Goal: Task Accomplishment & Management: Use online tool/utility

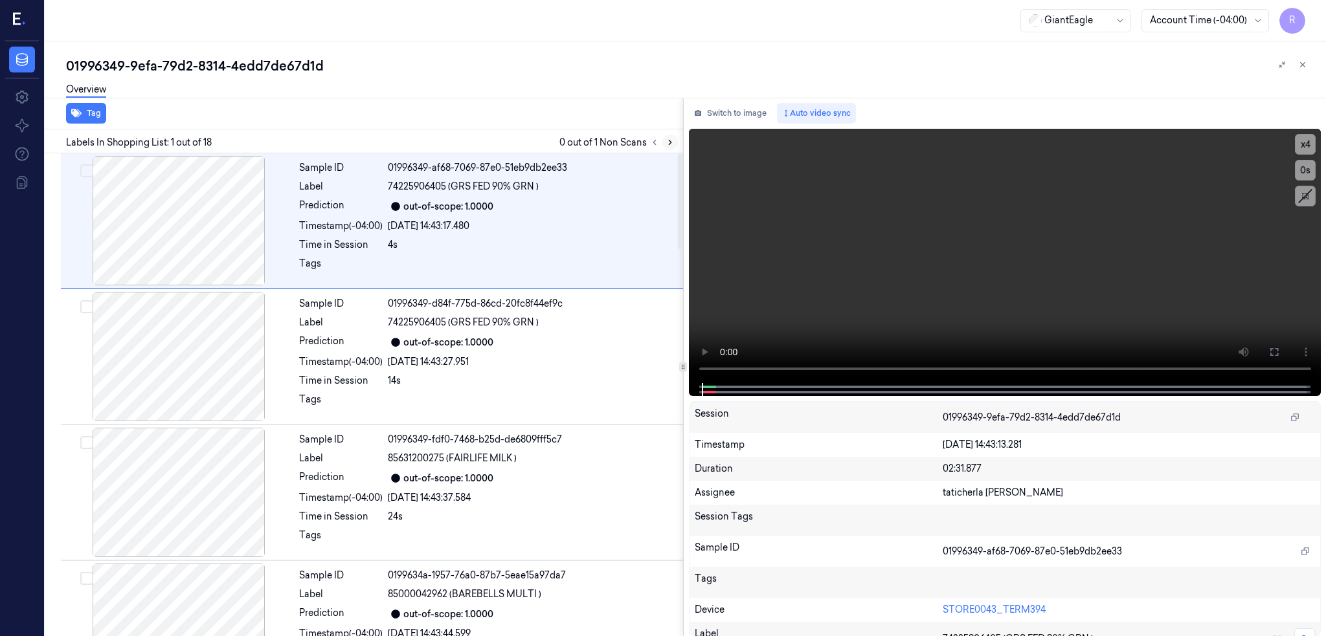
click at [671, 143] on icon at bounding box center [670, 142] width 3 height 5
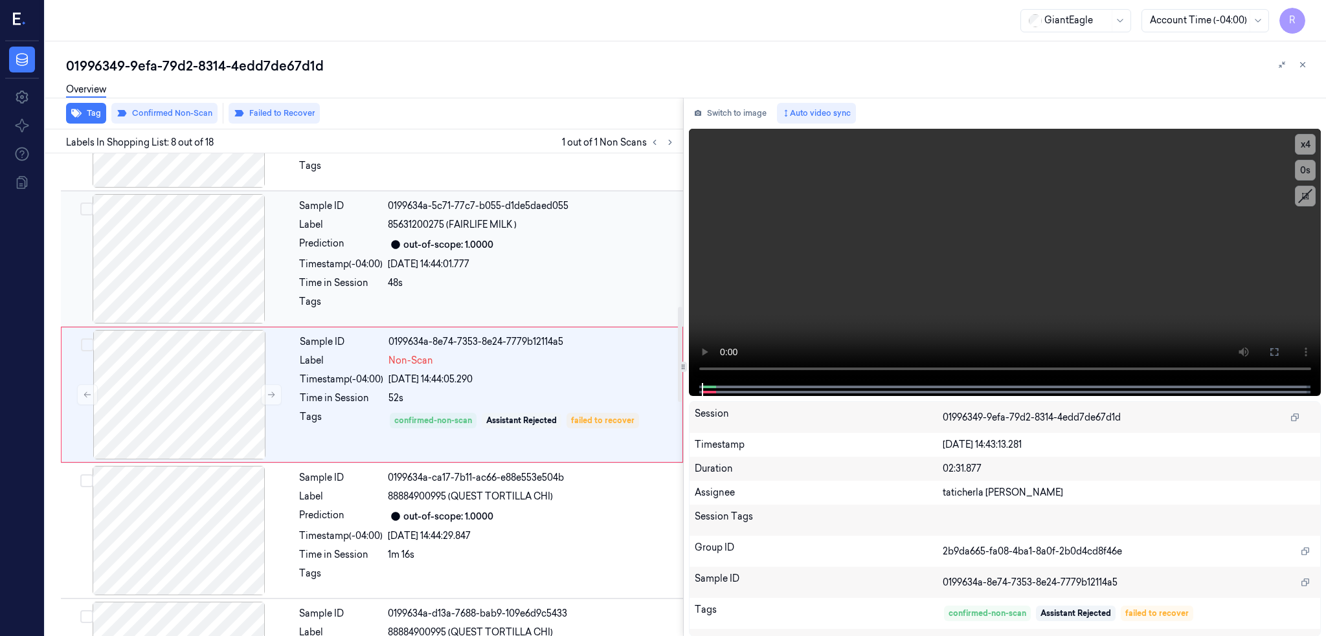
click at [208, 241] on div at bounding box center [178, 258] width 230 height 129
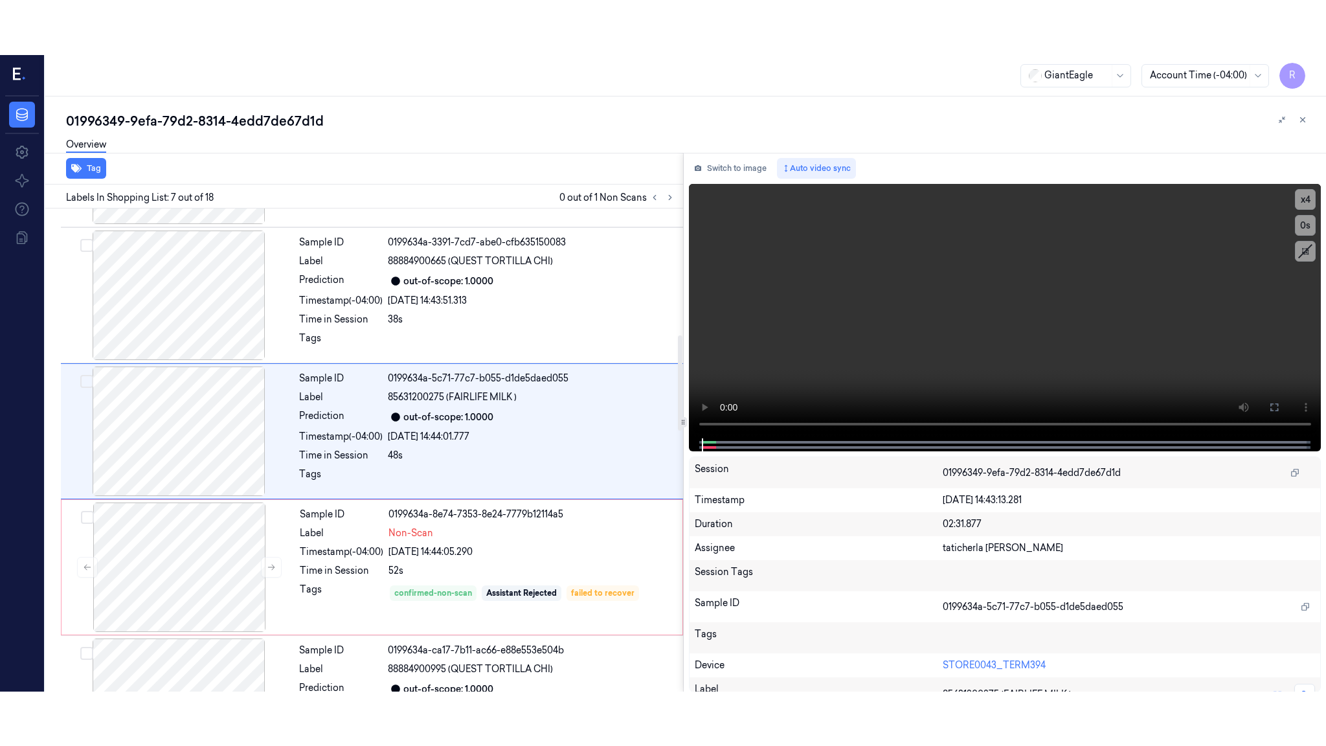
scroll to position [641, 0]
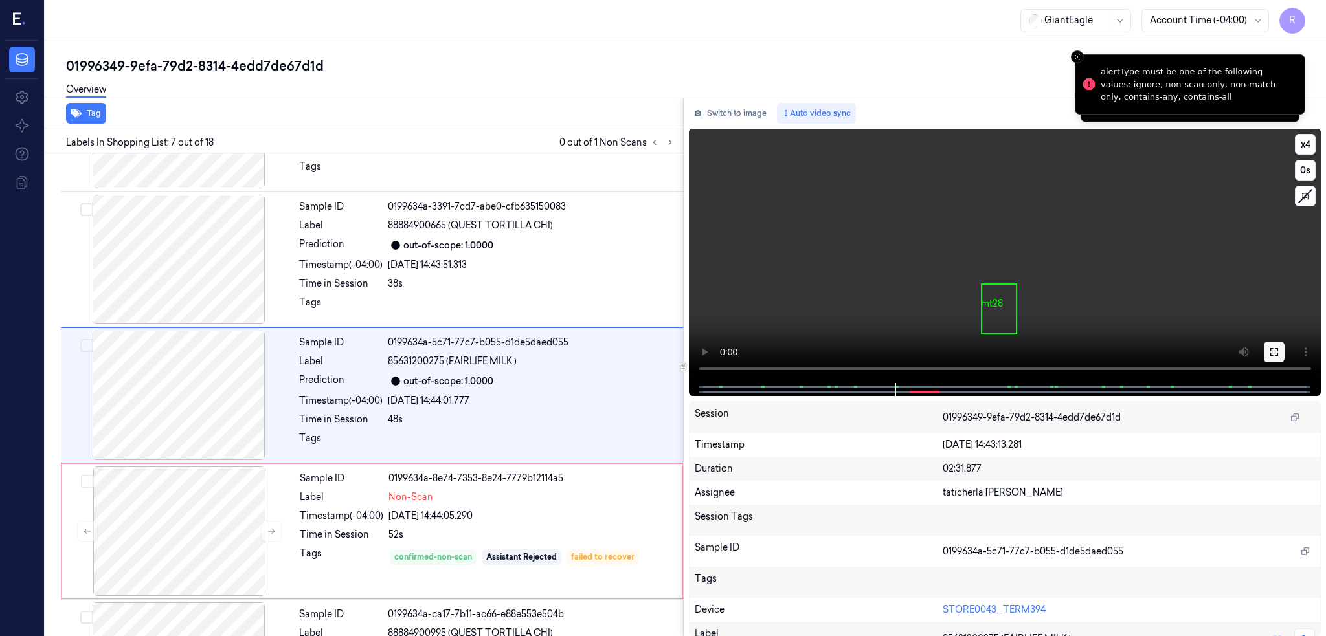
click at [1278, 348] on icon at bounding box center [1274, 352] width 8 height 8
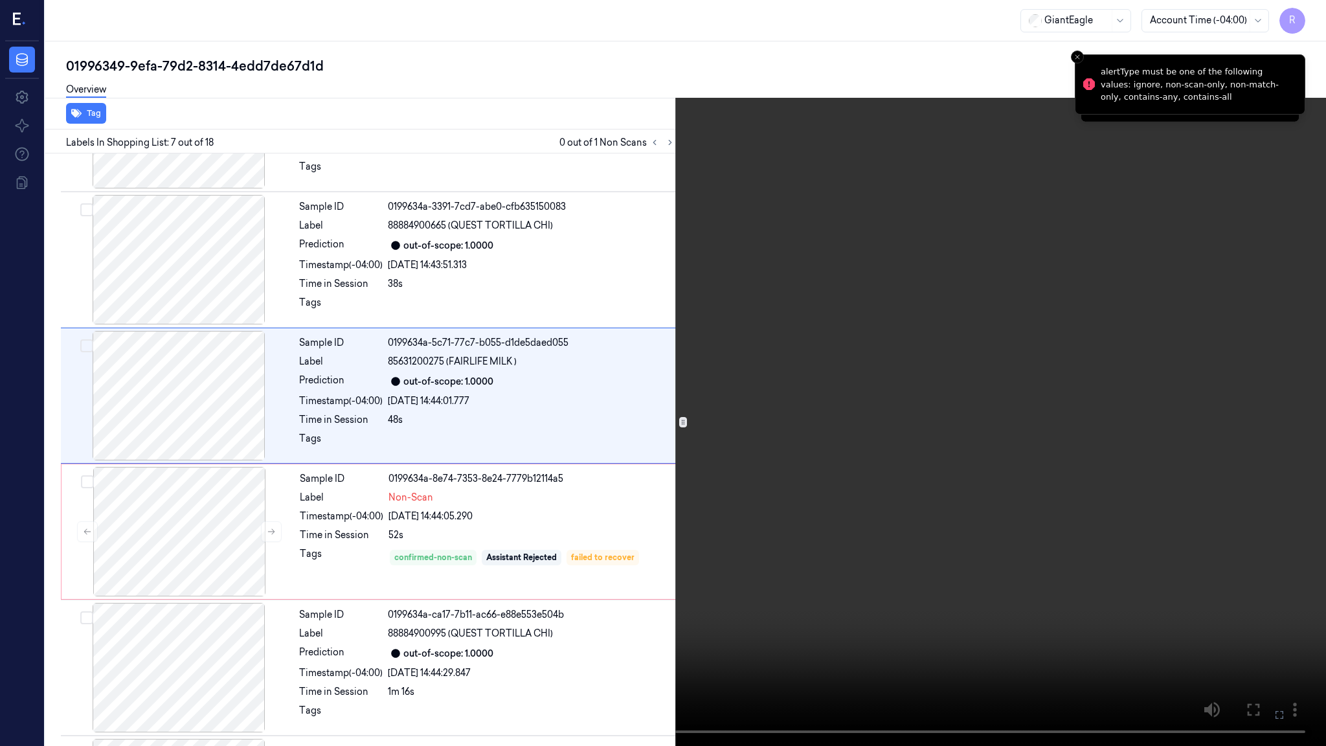
click at [1068, 403] on video at bounding box center [663, 373] width 1326 height 746
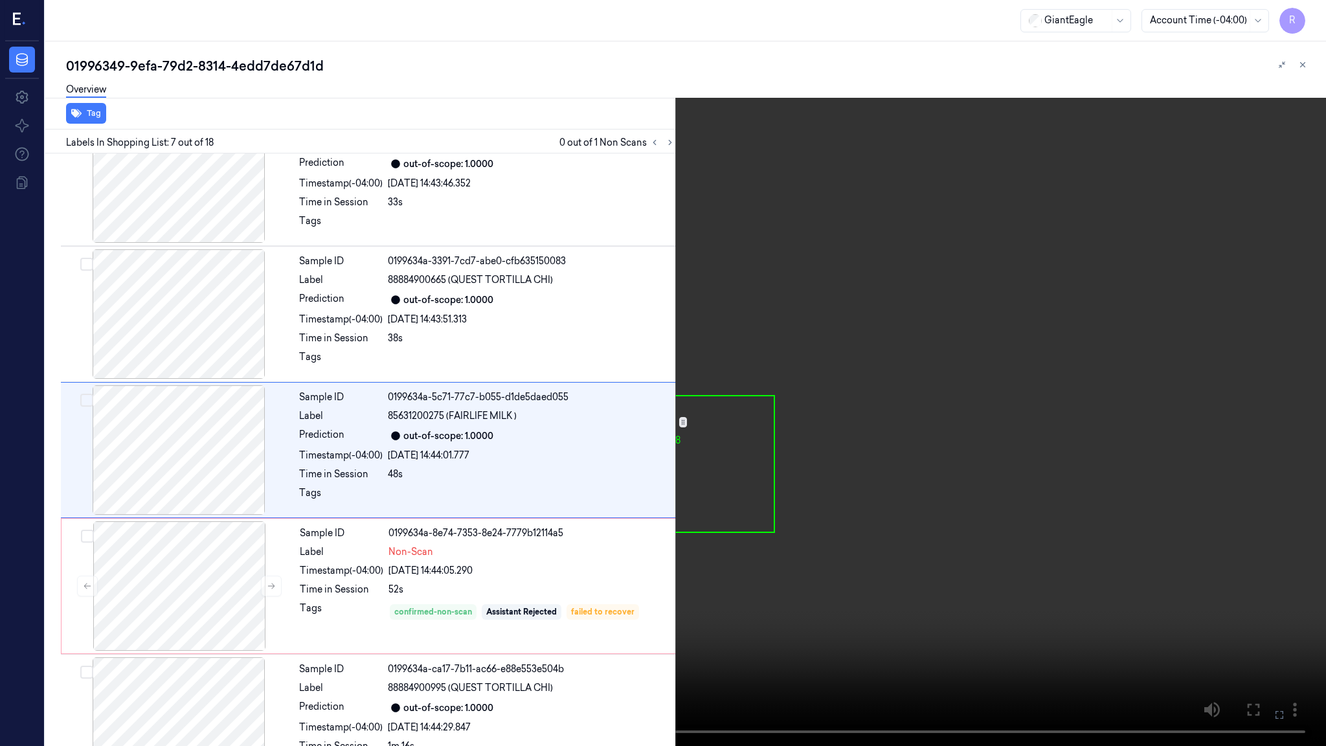
click at [1315, 17] on button "x 4" at bounding box center [1310, 15] width 21 height 21
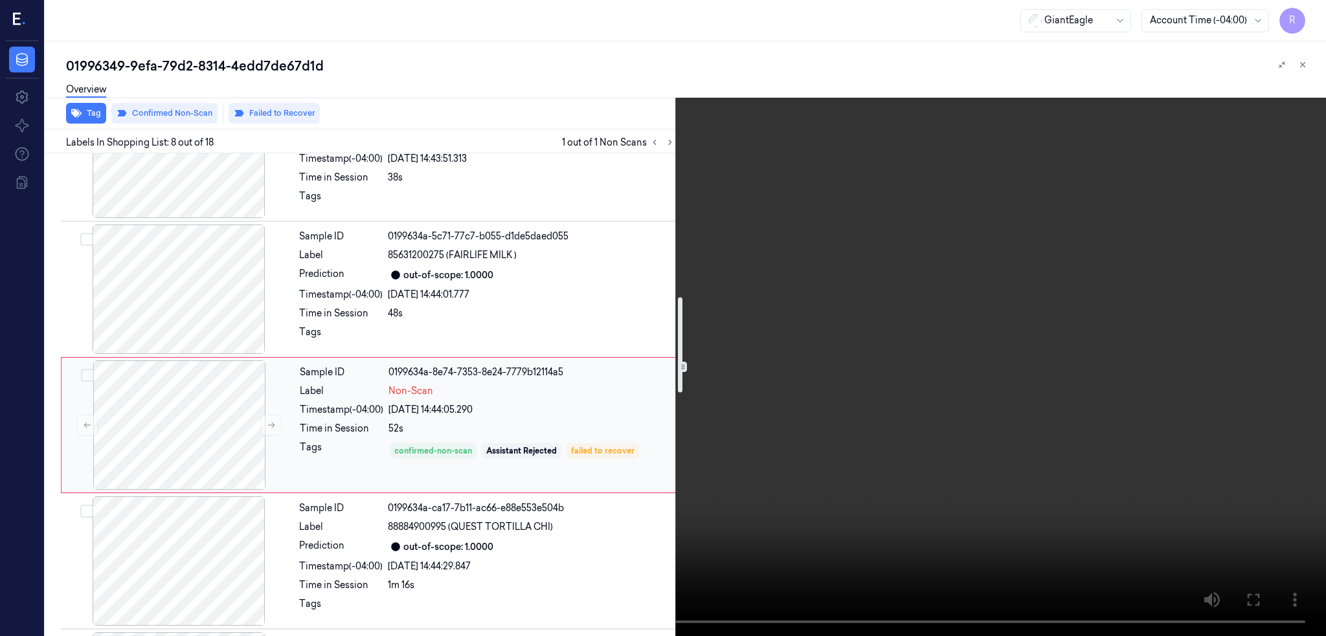
scroll to position [722, 0]
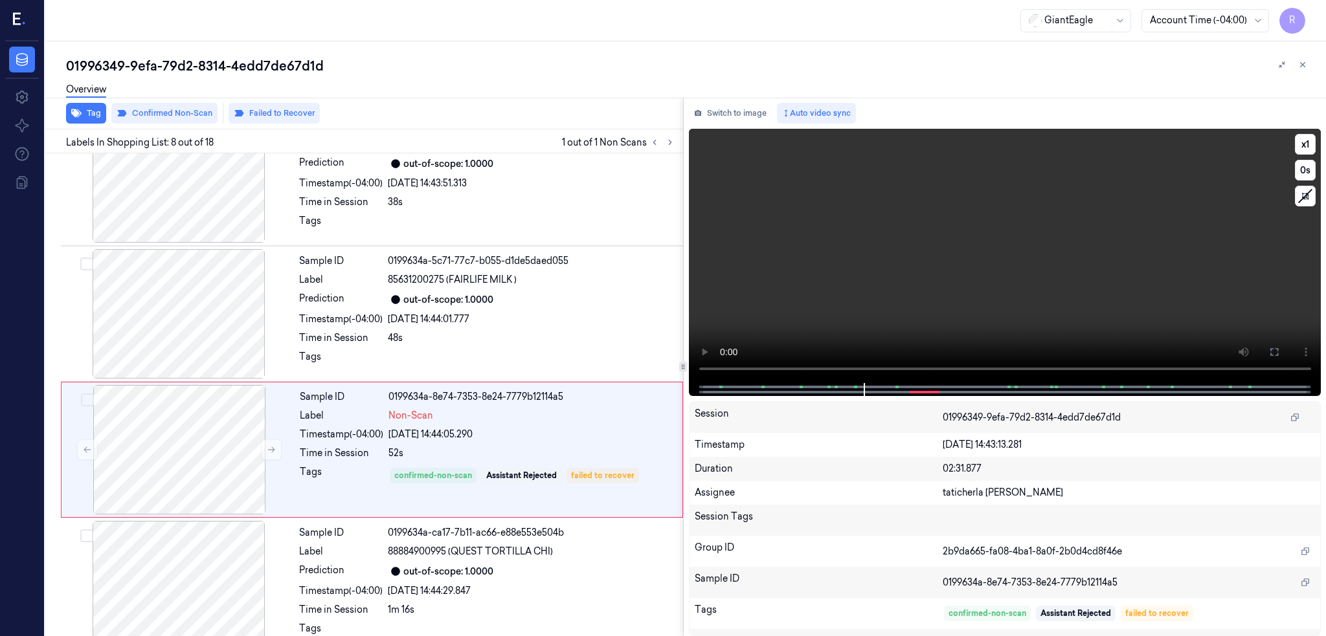
click at [924, 388] on div at bounding box center [1004, 389] width 605 height 13
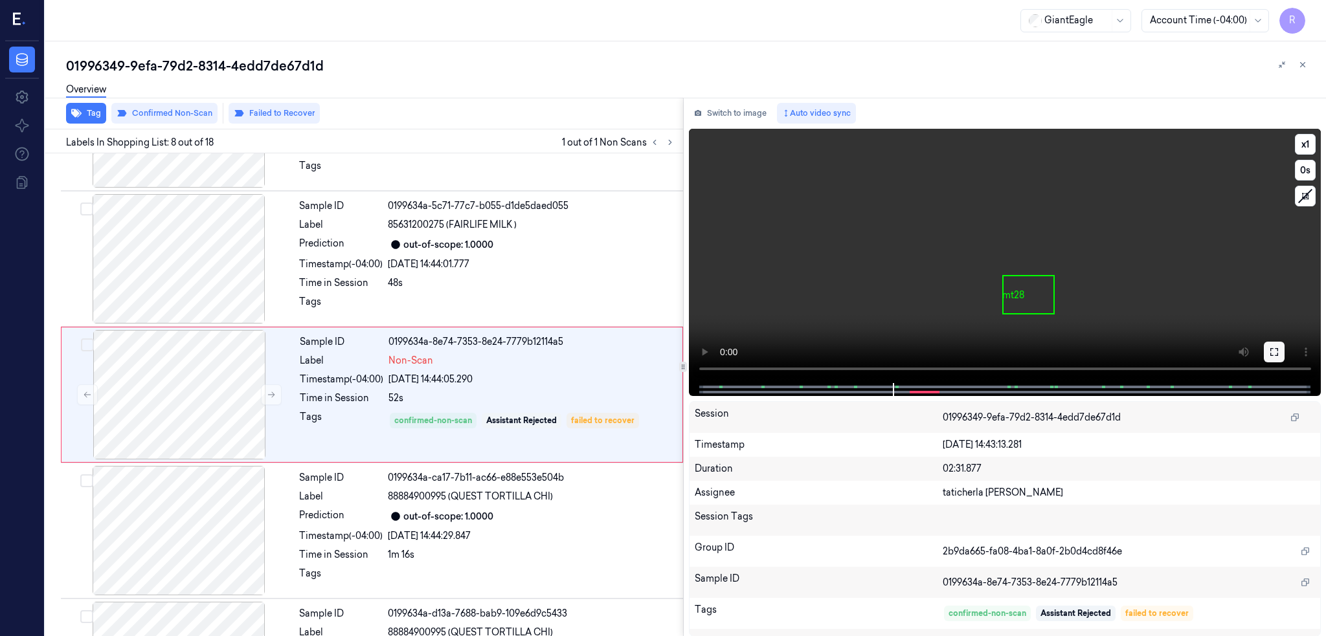
click at [1284, 343] on button at bounding box center [1273, 352] width 21 height 21
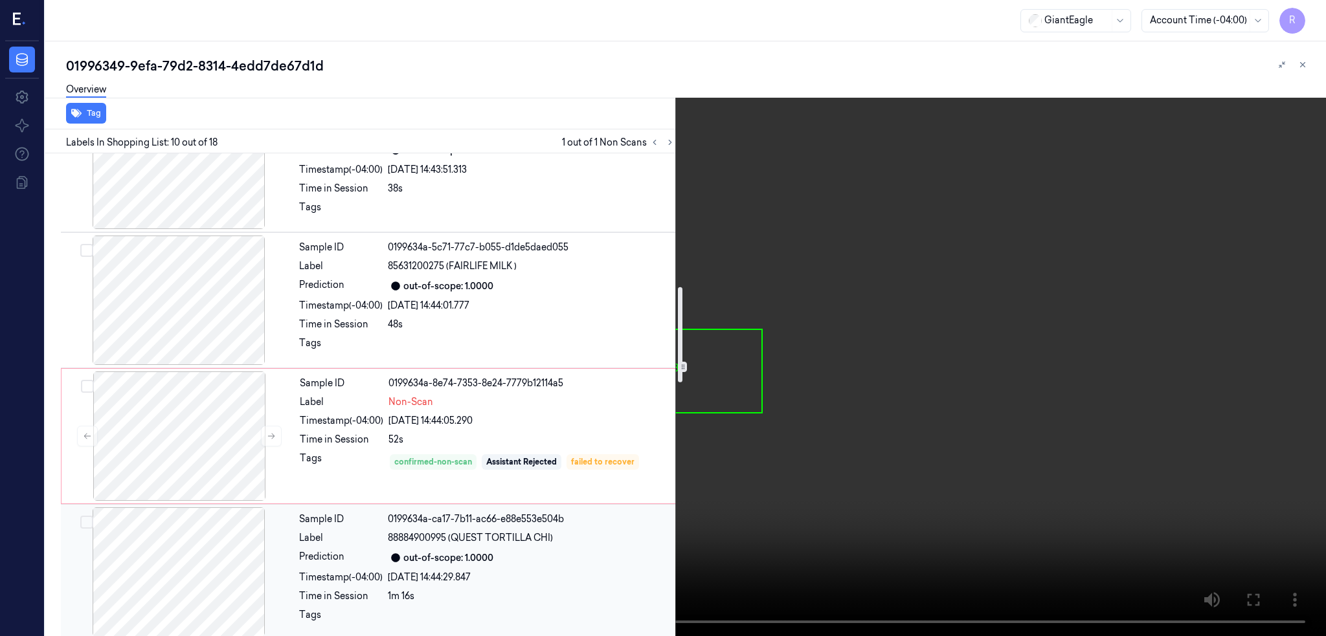
scroll to position [649, 0]
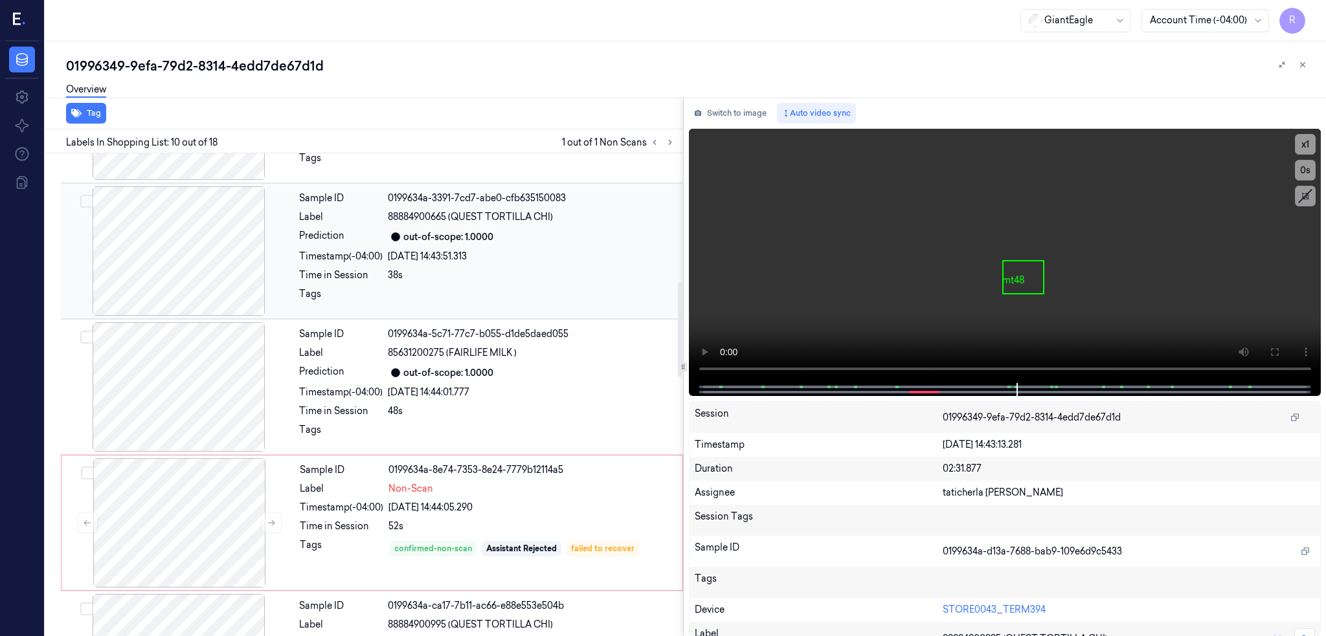
click at [200, 255] on div at bounding box center [178, 250] width 230 height 129
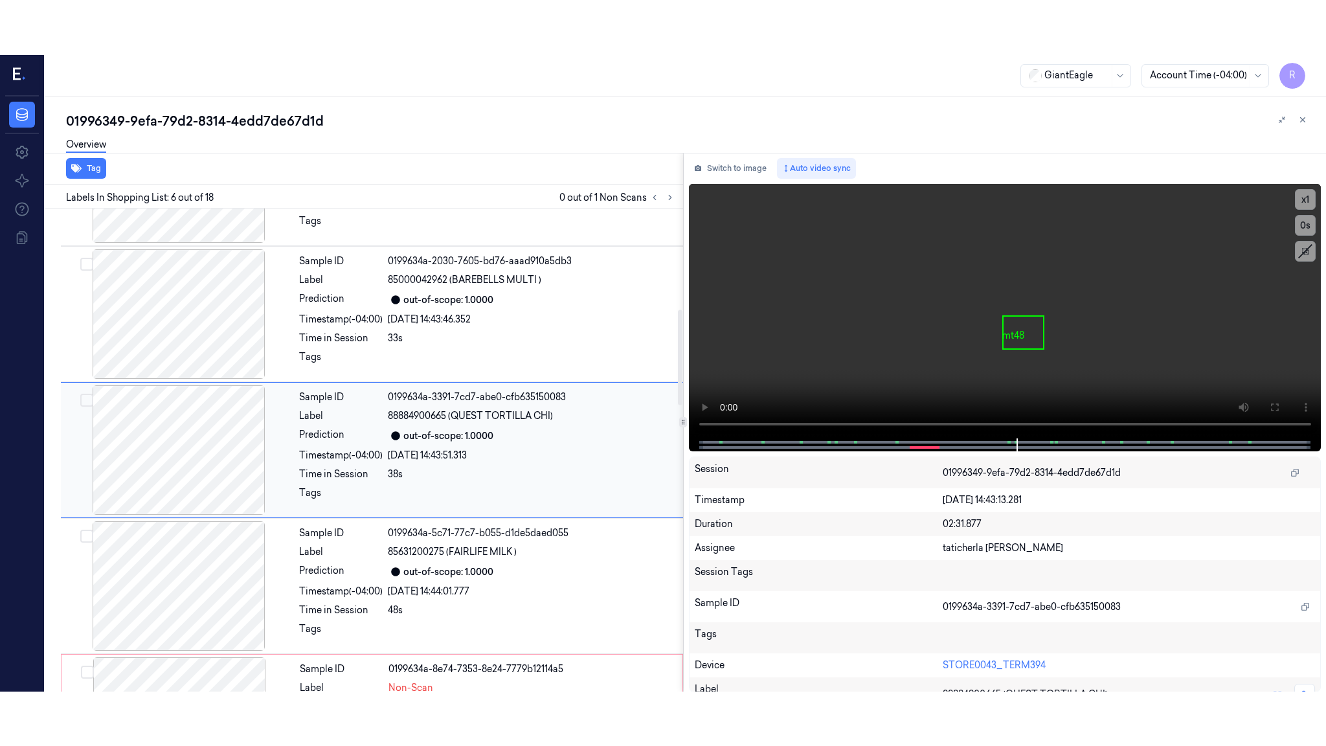
scroll to position [505, 0]
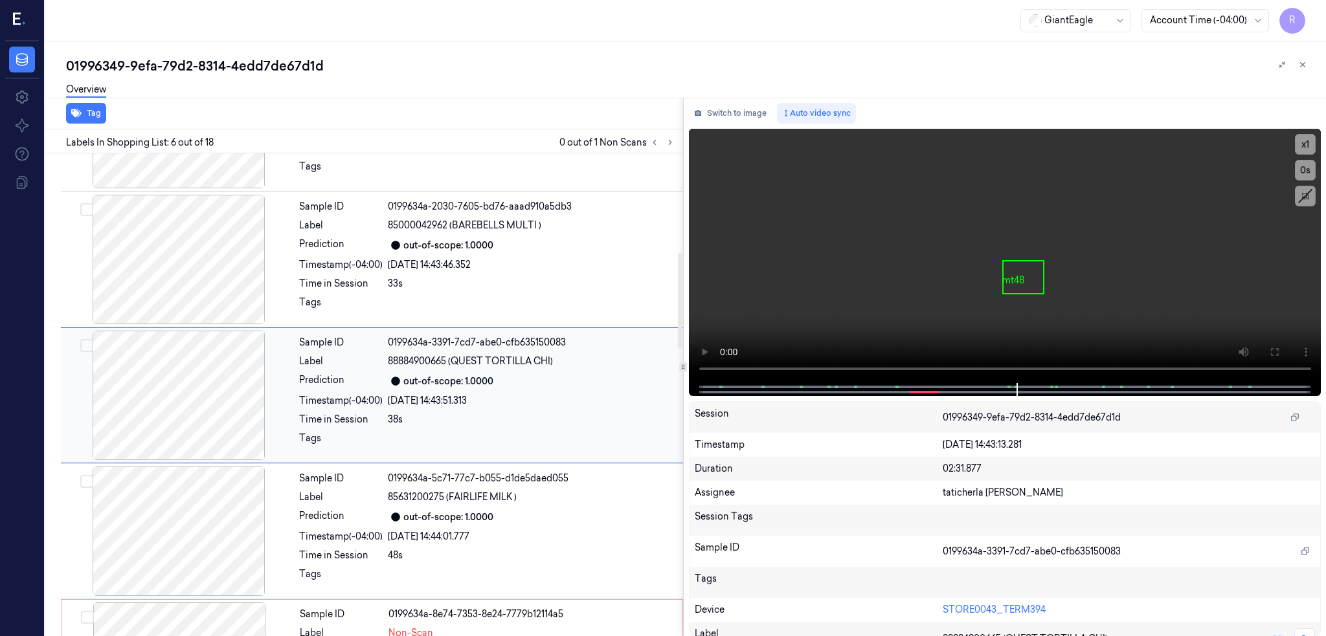
click at [208, 403] on div at bounding box center [178, 395] width 230 height 129
click at [207, 403] on div at bounding box center [178, 395] width 230 height 129
click at [1284, 345] on button at bounding box center [1273, 352] width 21 height 21
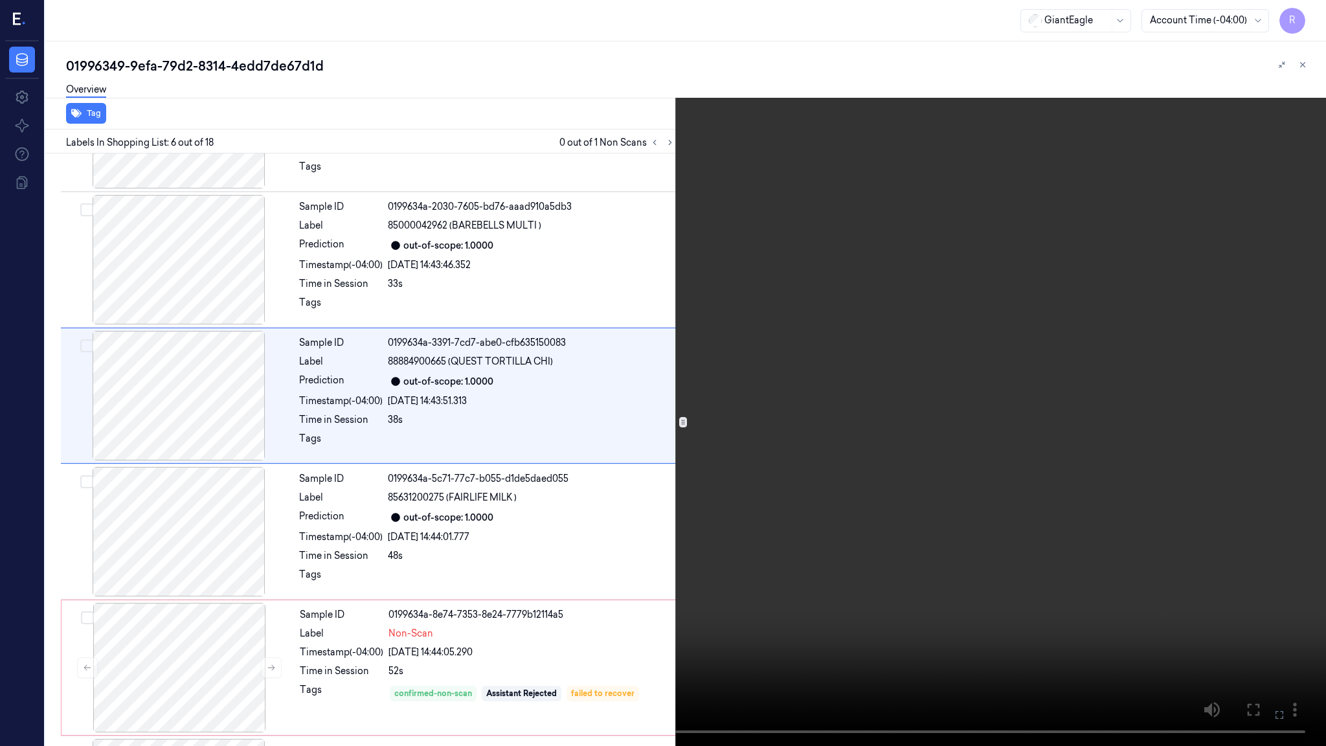
click at [687, 449] on video at bounding box center [663, 373] width 1326 height 746
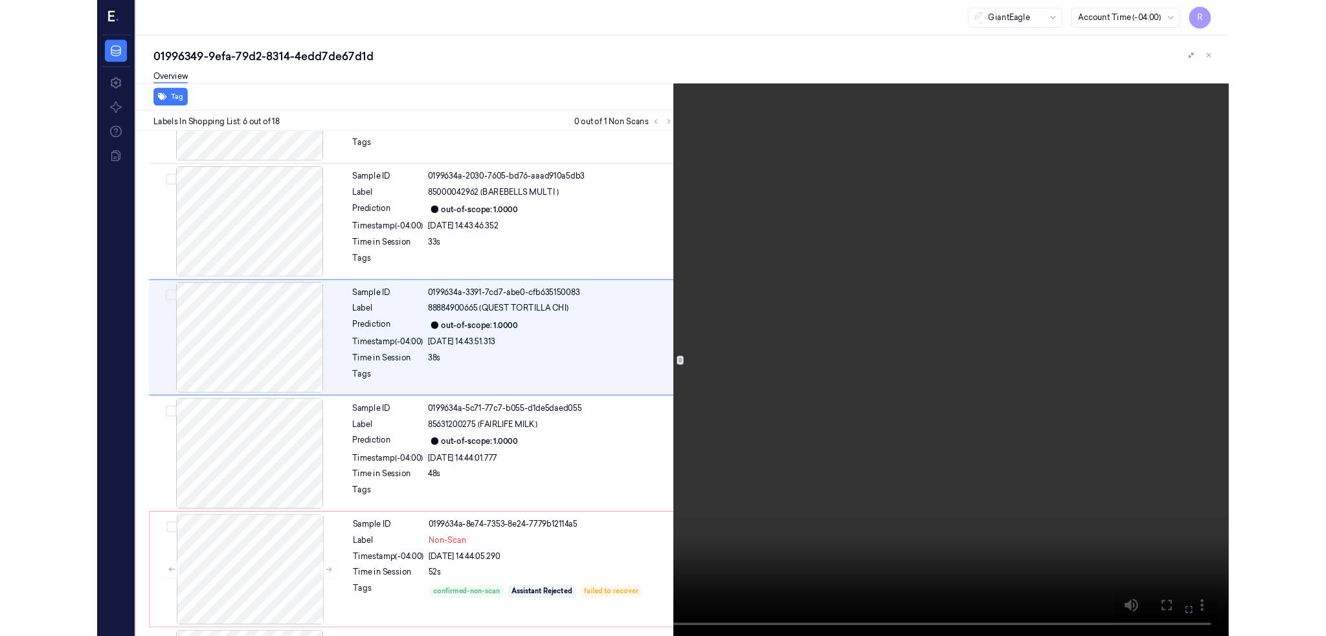
scroll to position [450, 0]
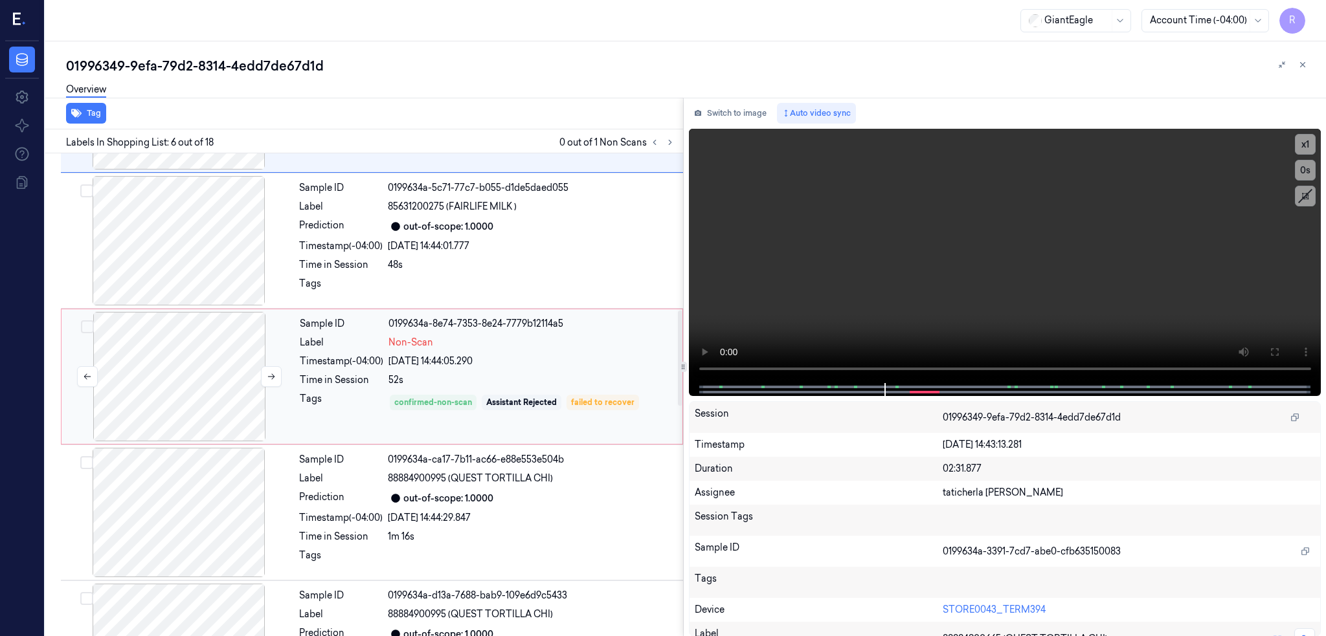
click at [195, 362] on div at bounding box center [179, 376] width 230 height 129
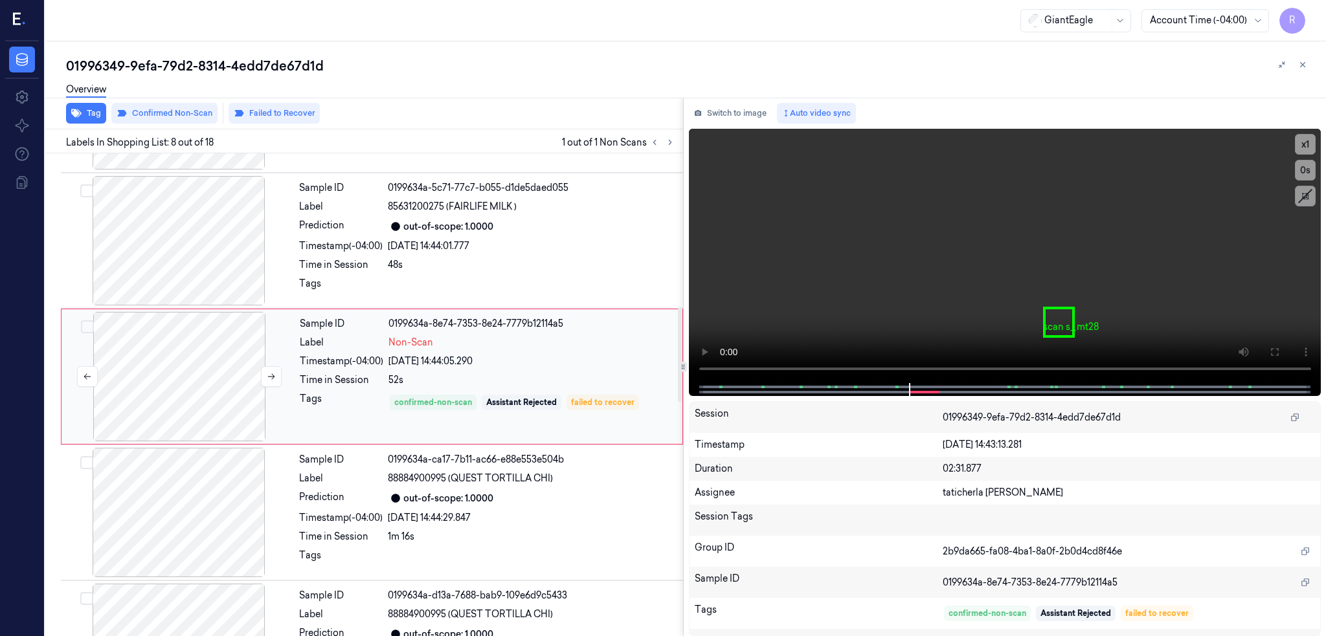
scroll to position [777, 0]
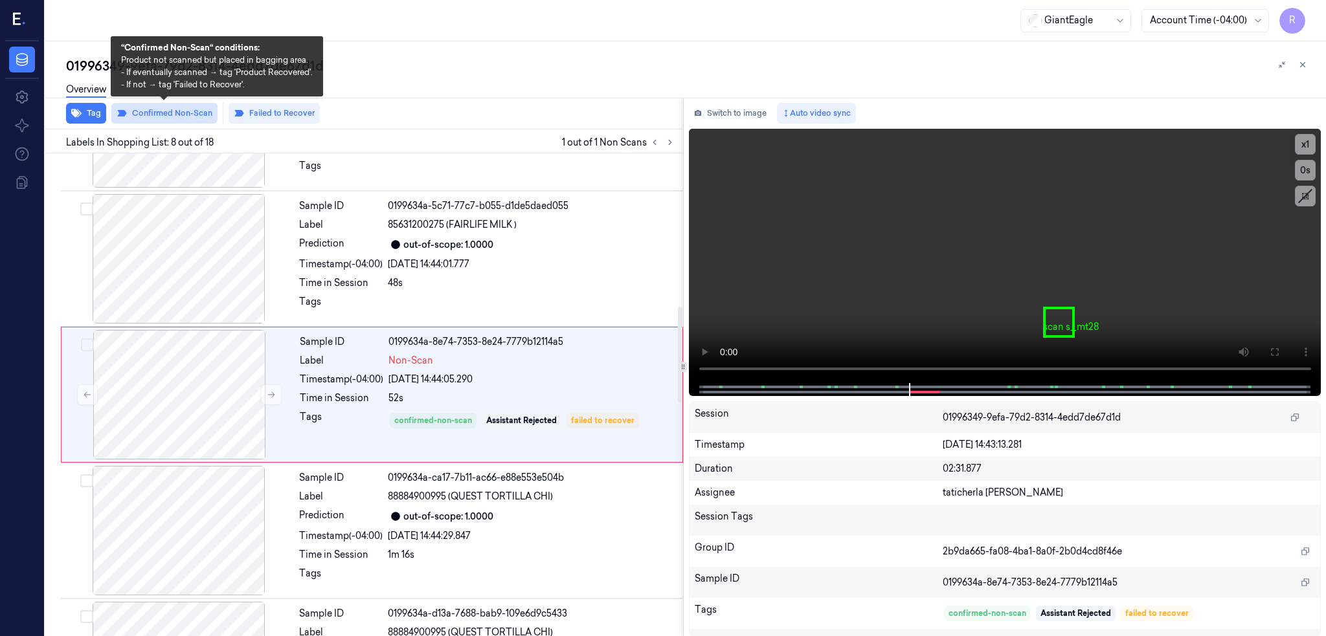
click at [157, 115] on button "Confirmed Non-Scan" at bounding box center [164, 113] width 106 height 21
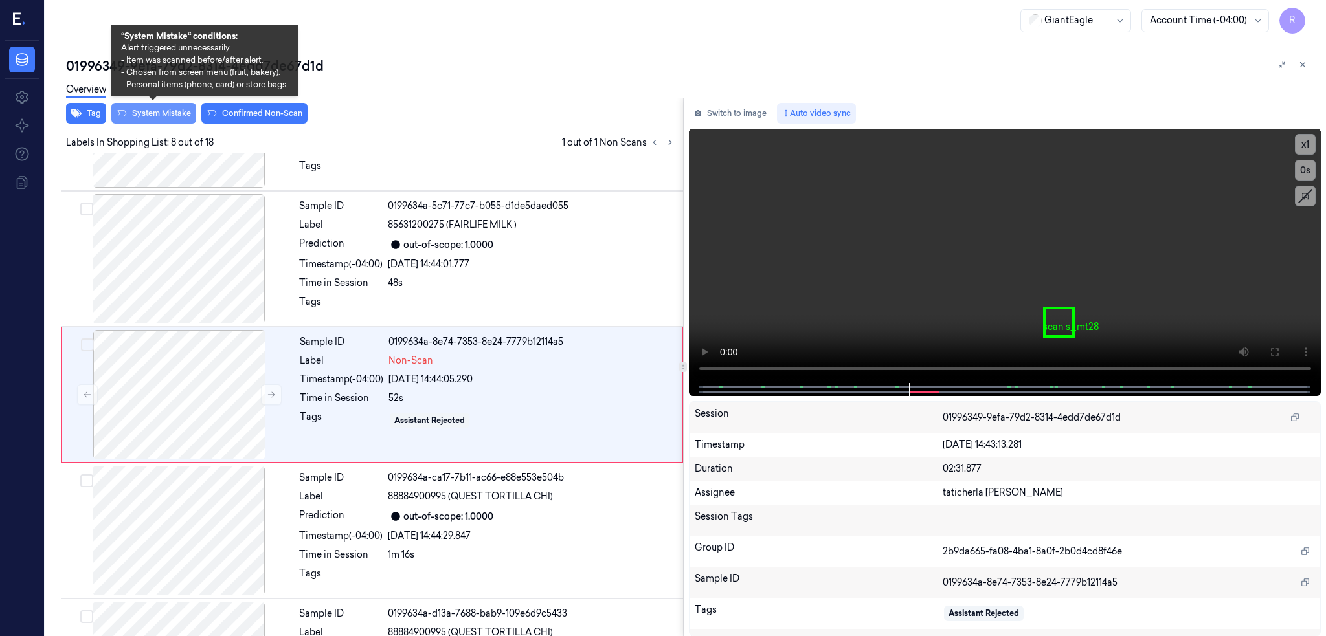
click at [153, 120] on button "System Mistake" at bounding box center [153, 113] width 85 height 21
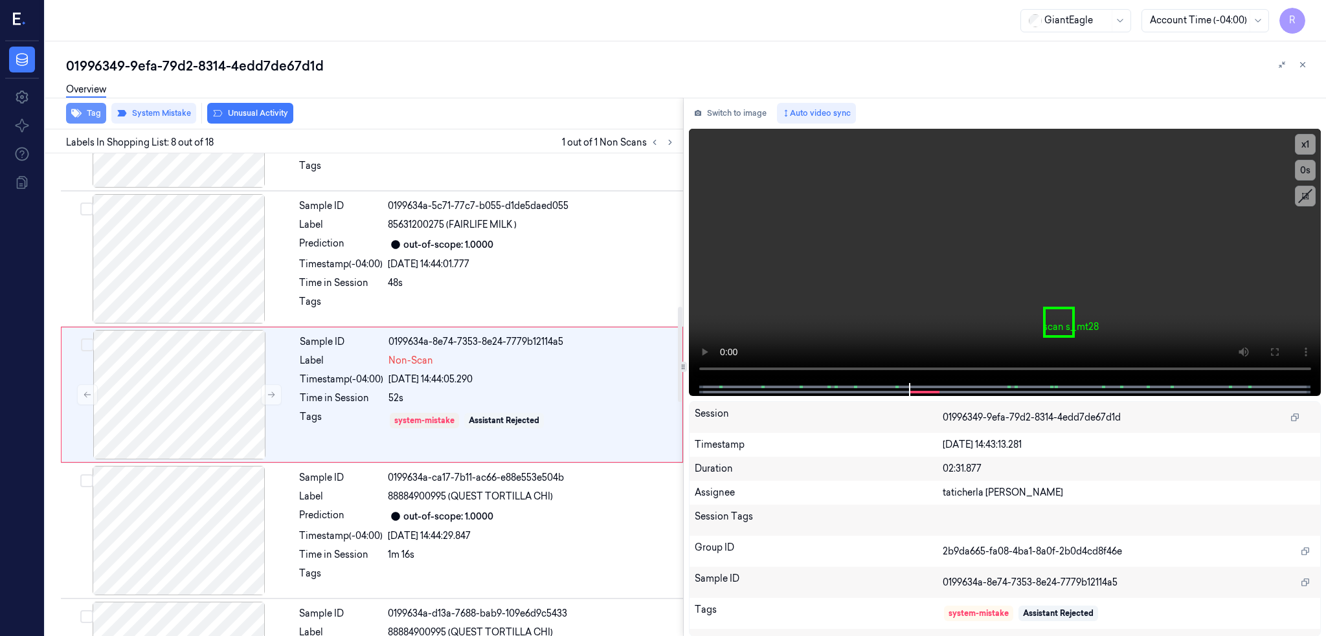
click at [89, 115] on button "Tag" at bounding box center [86, 113] width 40 height 21
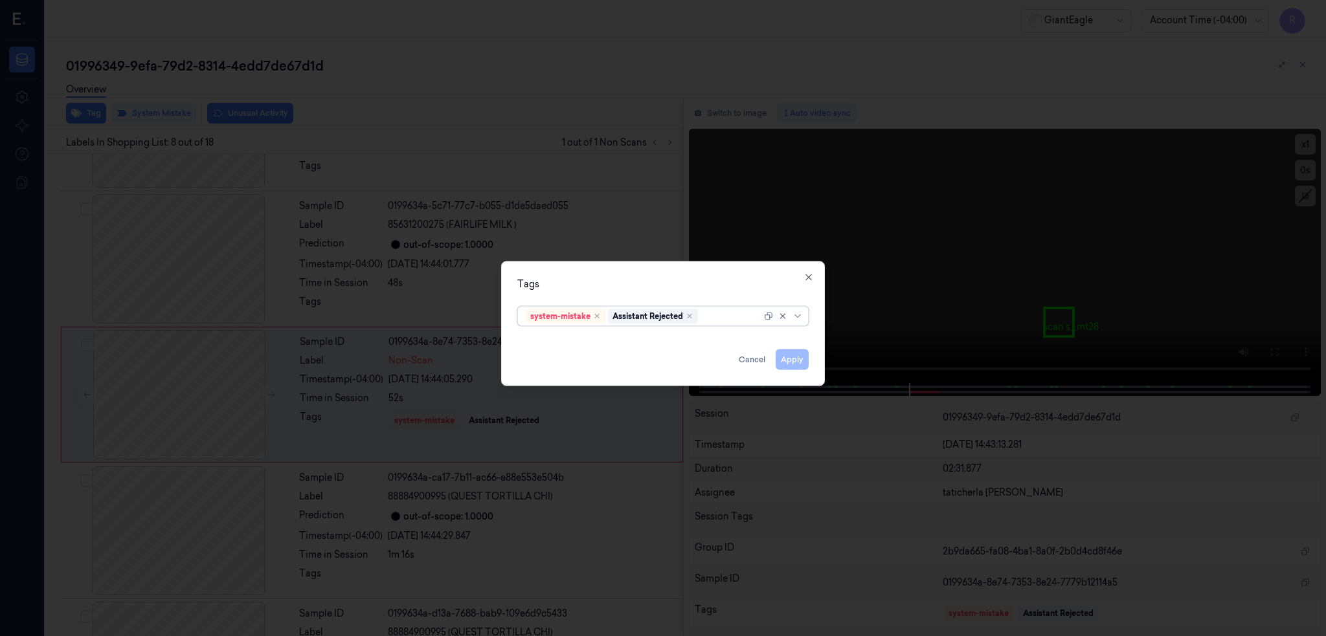
click at [275, 113] on div at bounding box center [663, 318] width 1326 height 636
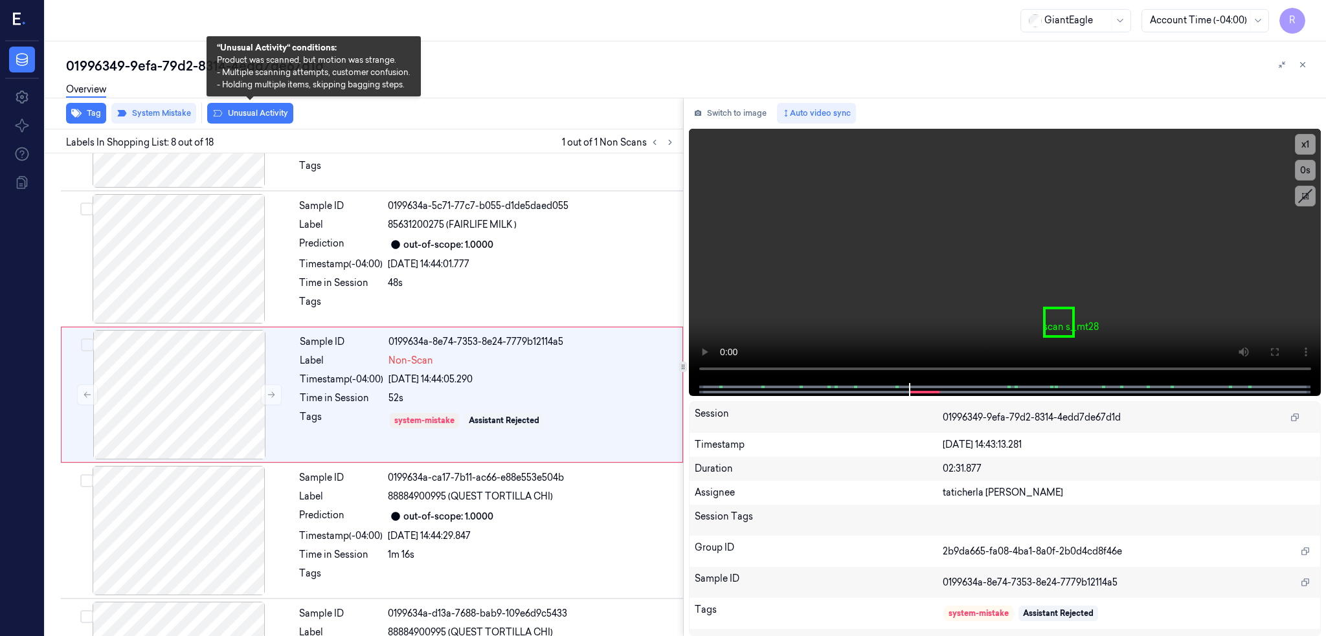
click at [275, 113] on button "Unusual Activity" at bounding box center [250, 113] width 86 height 21
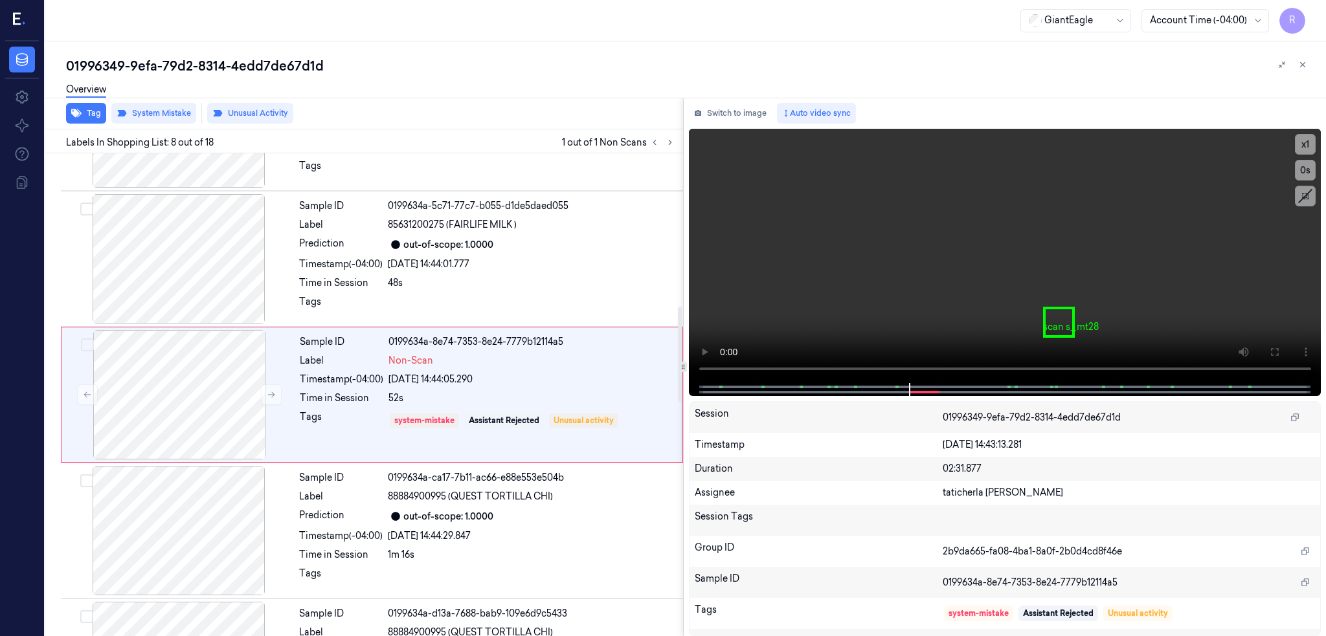
click at [233, 63] on div "01996349-9efa-79d2-8314-4edd7de67d1d" at bounding box center [690, 66] width 1249 height 18
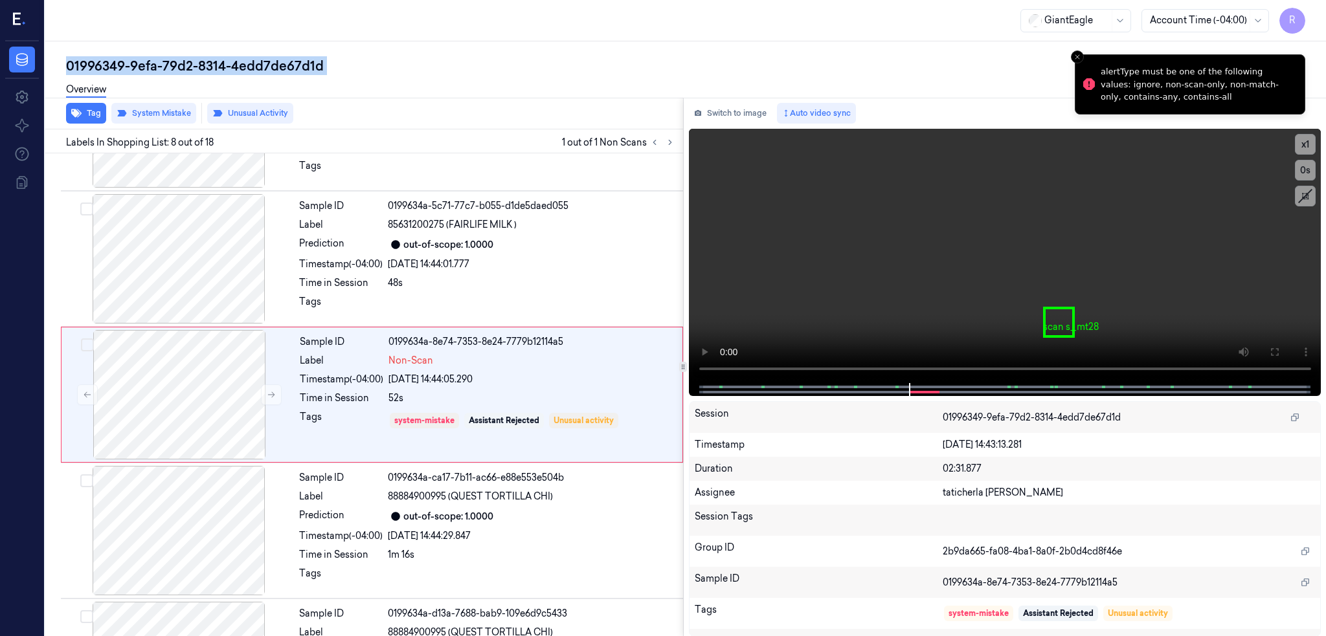
copy div "4edd7de67d1d"
